Goal: Transaction & Acquisition: Purchase product/service

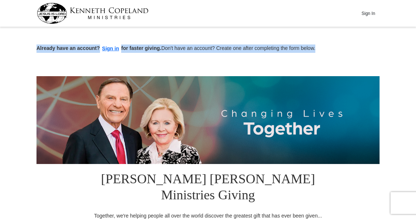
drag, startPoint x: 415, startPoint y: 17, endPoint x: 418, endPoint y: 36, distance: 19.9
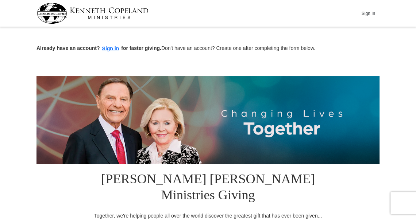
click at [155, 69] on div at bounding box center [207, 63] width 343 height 11
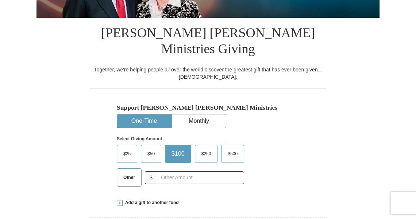
scroll to position [148, 0]
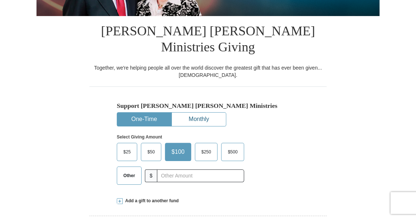
click at [196, 113] on button "Monthly" at bounding box center [199, 120] width 54 height 14
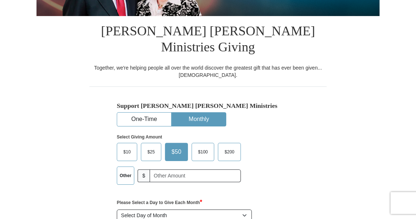
click at [147, 147] on span "$25" at bounding box center [151, 152] width 15 height 11
click at [0, 0] on input "$25" at bounding box center [0, 0] width 0 height 0
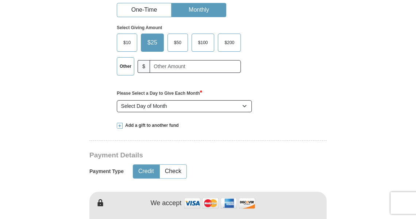
scroll to position [263, 0]
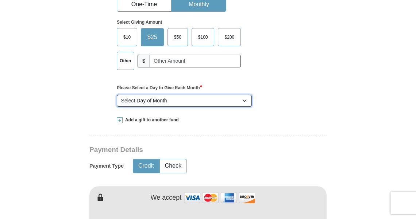
click at [233, 95] on select "Select Day of Month 1 2 3 4 5 6 7 8 9 10 11 12 13 14 15 16 17 18 19 20 21 22 23…" at bounding box center [184, 101] width 135 height 12
select select "15"
click at [117, 95] on select "Select Day of Month 1 2 3 4 5 6 7 8 9 10 11 12 13 14 15 16 17 18 19 20 21 22 23…" at bounding box center [184, 101] width 135 height 12
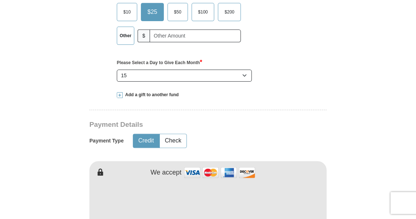
scroll to position [242, 0]
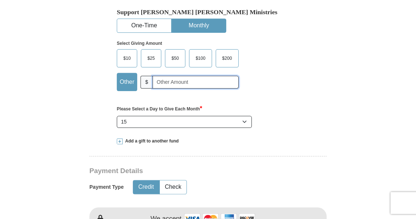
click at [159, 76] on input "text" at bounding box center [196, 82] width 86 height 13
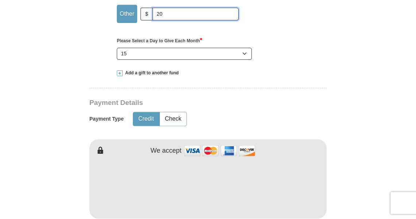
scroll to position [325, 0]
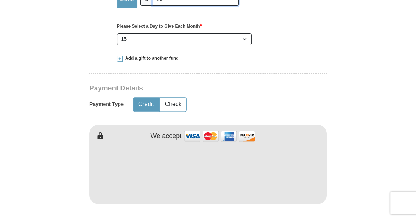
type input "20"
type input "[PERSON_NAME]"
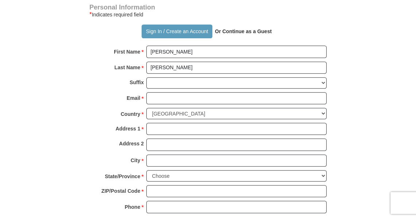
scroll to position [543, 0]
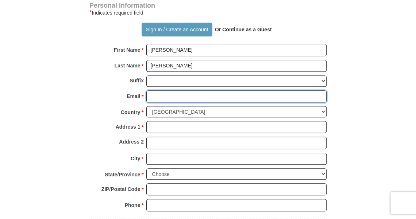
click at [157, 91] on input "Email *" at bounding box center [236, 97] width 180 height 12
type input "[EMAIL_ADDRESS][DOMAIN_NAME]"
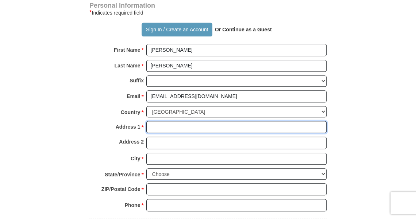
type input "[STREET_ADDRESS]"
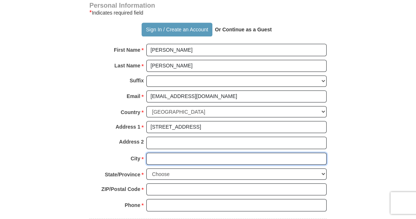
type input "Columbus"
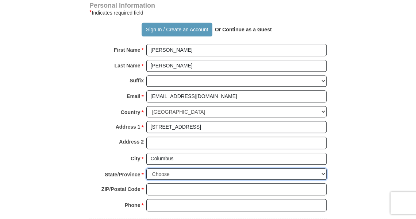
select select "OH"
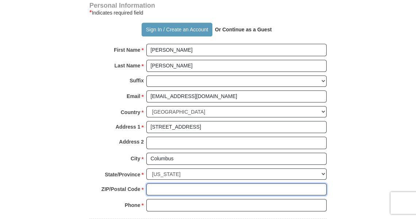
type input "43219"
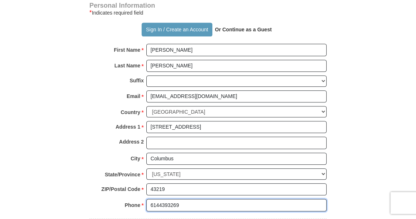
click at [184, 199] on input "6144393269" at bounding box center [236, 205] width 180 height 12
type input "6144510116"
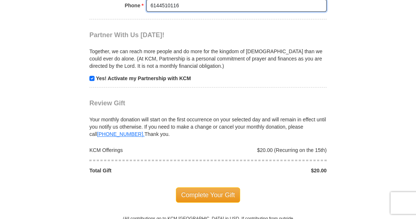
scroll to position [746, 0]
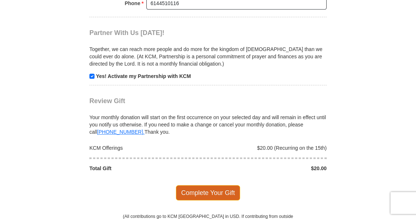
click at [209, 185] on span "Complete Your Gift" at bounding box center [208, 192] width 65 height 15
